Goal: Find specific page/section: Find specific page/section

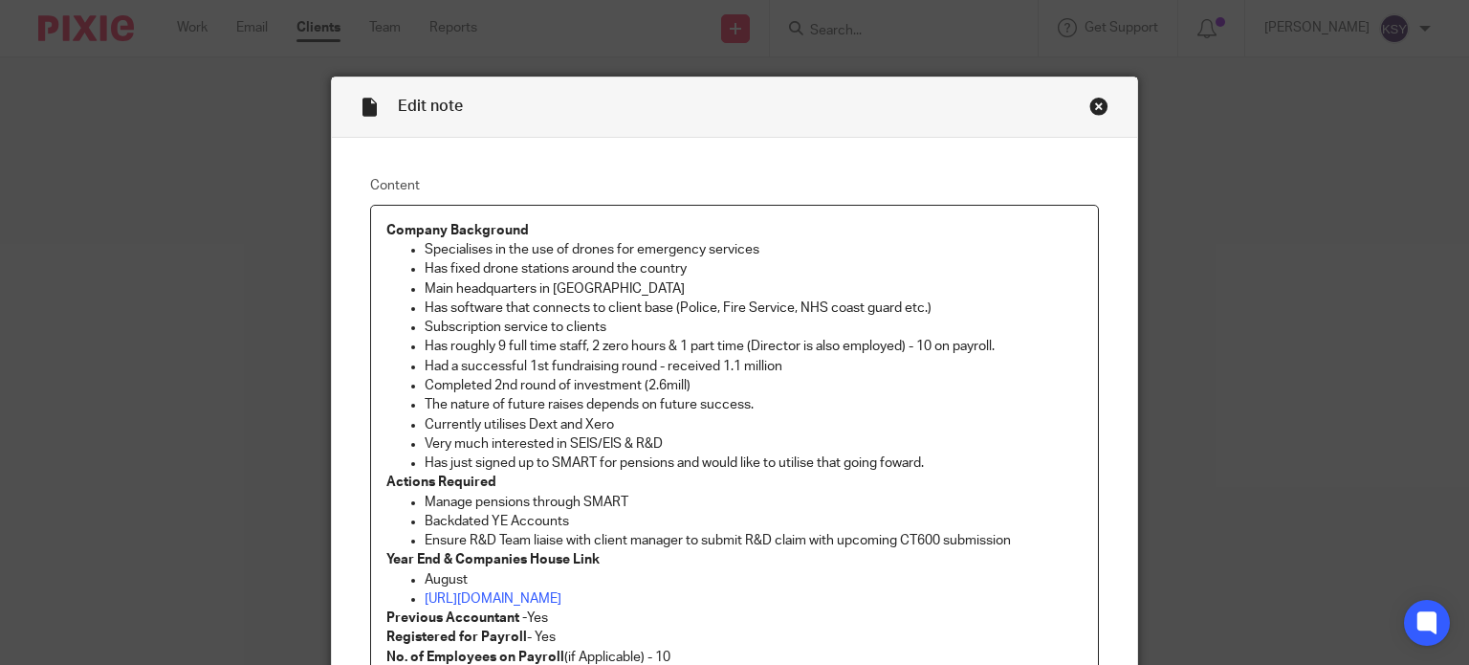
click at [1096, 106] on div "Close this dialog window" at bounding box center [1098, 106] width 19 height 19
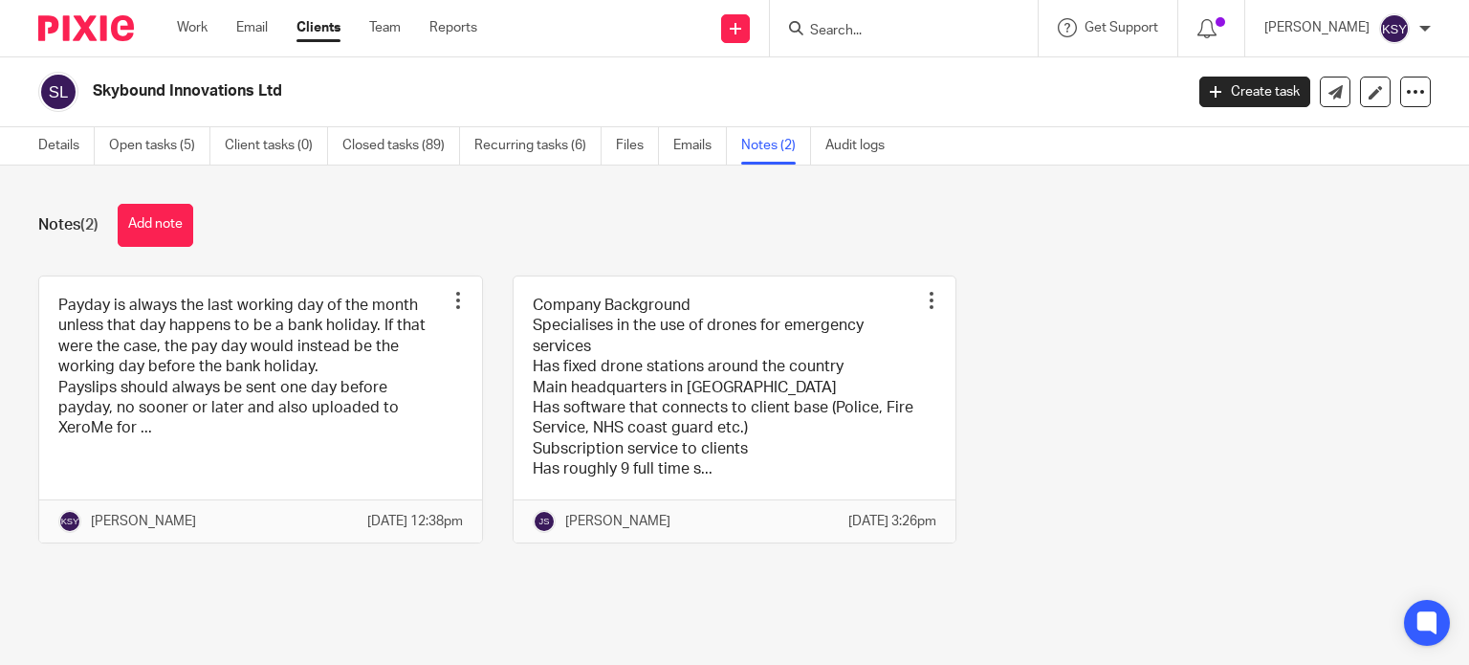
click at [924, 23] on input "Search" at bounding box center [894, 31] width 172 height 17
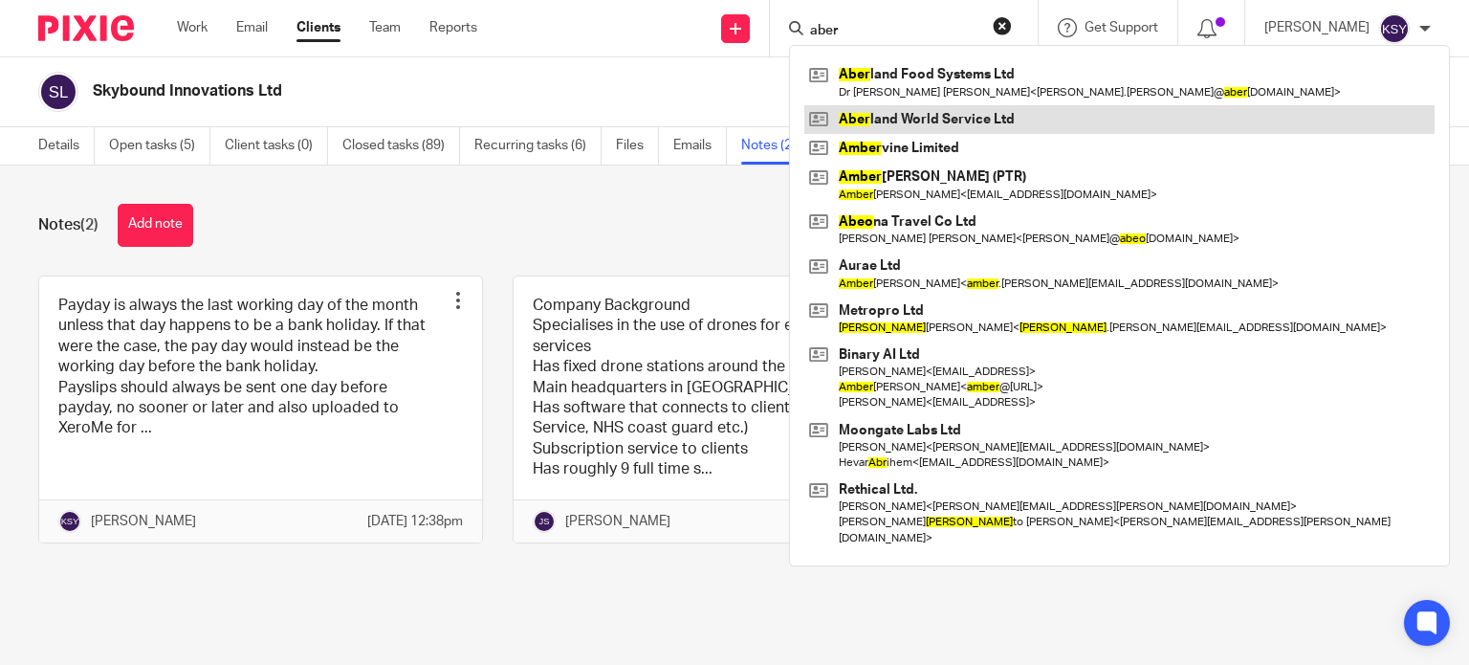
type input "aber"
click at [912, 107] on link at bounding box center [1119, 119] width 630 height 29
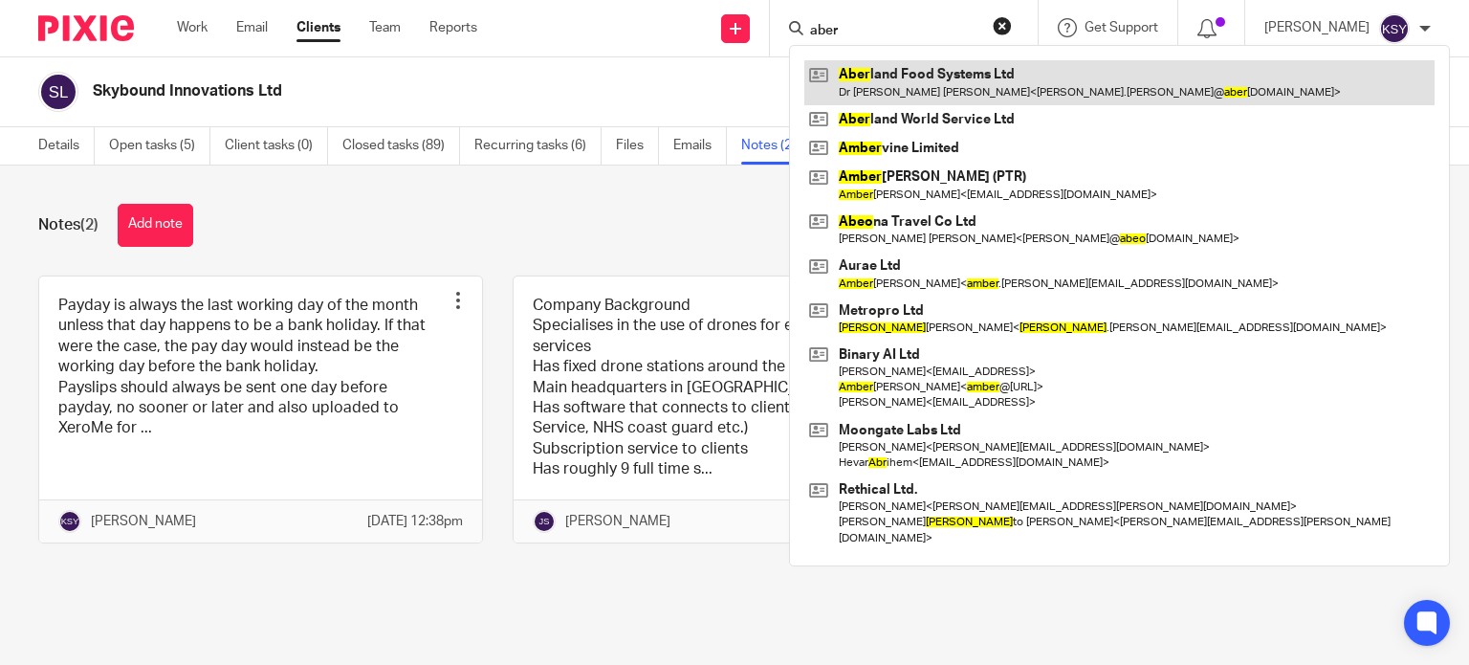
click at [914, 102] on link at bounding box center [1119, 82] width 630 height 44
click at [914, 100] on link at bounding box center [1119, 82] width 630 height 44
click at [914, 99] on link at bounding box center [1119, 82] width 630 height 44
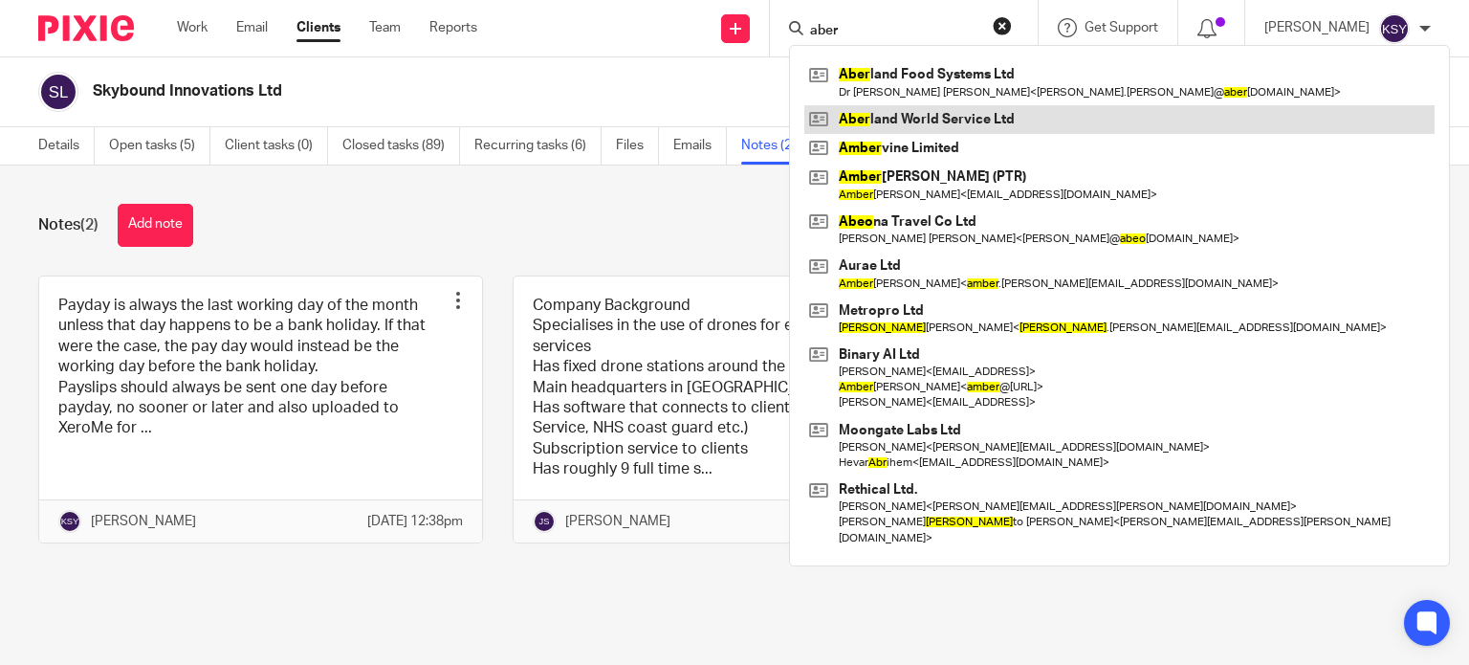
click at [915, 120] on link at bounding box center [1119, 119] width 630 height 29
